Goal: Download file/media

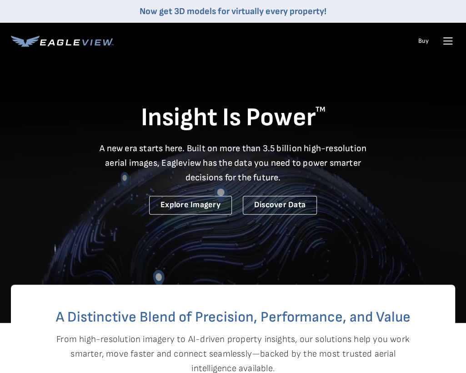
click at [449, 42] on icon at bounding box center [448, 41] width 15 height 15
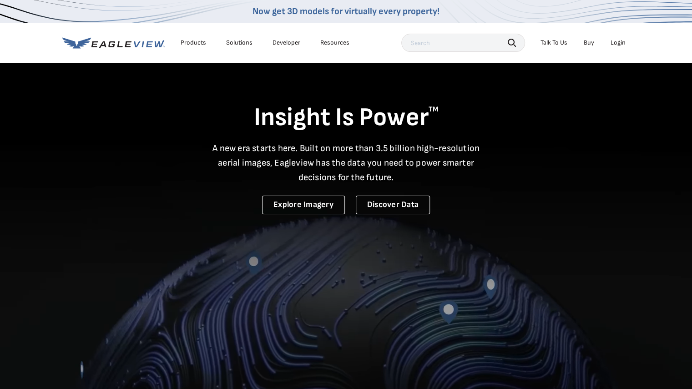
click at [466, 42] on div "Login" at bounding box center [618, 43] width 15 height 8
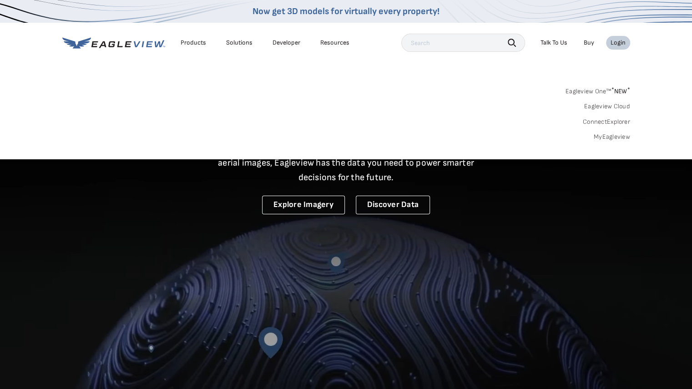
click at [466, 137] on link "MyEagleview" at bounding box center [612, 137] width 36 height 8
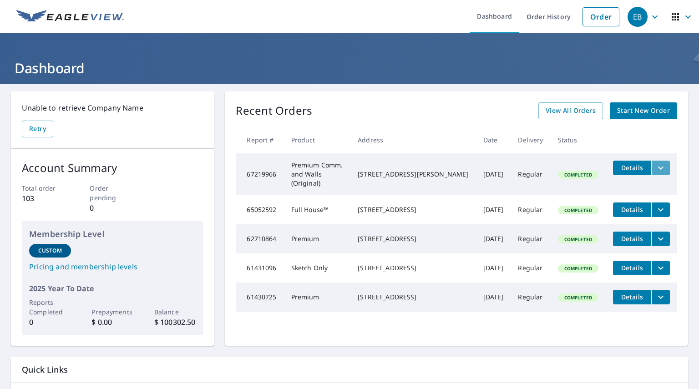
click at [658, 167] on icon "filesDropdownBtn-67219966" at bounding box center [660, 167] width 11 height 11
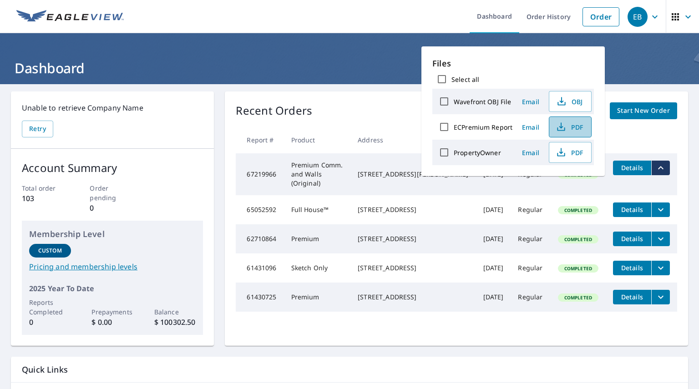
click at [569, 125] on span "PDF" at bounding box center [569, 126] width 29 height 11
